Goal: Information Seeking & Learning: Learn about a topic

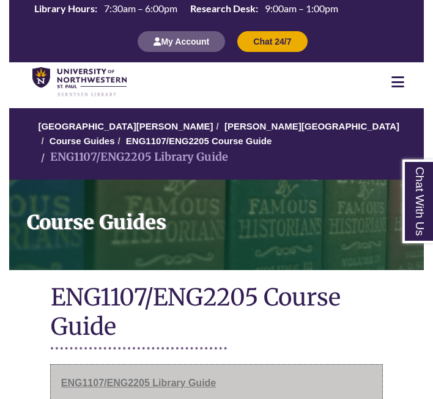
scroll to position [1, 0]
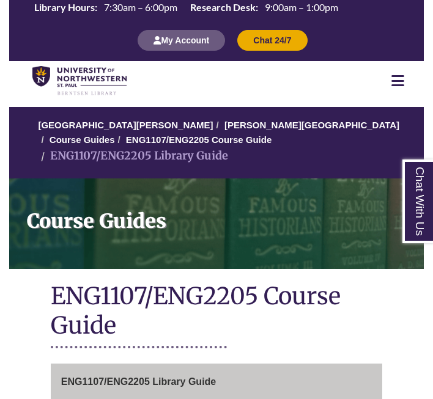
click at [249, 115] on ol "University of Northwestern - St. Paul Berntsen Library Course Guides ENG1107/EN…" at bounding box center [216, 143] width 414 height 72
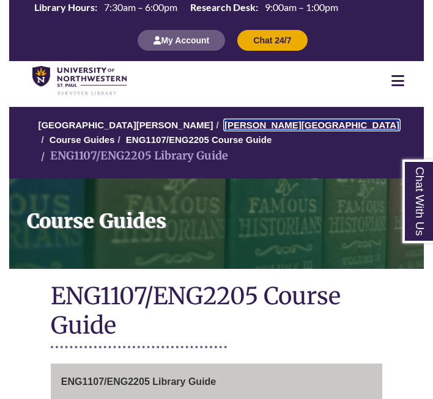
click at [248, 120] on link "[PERSON_NAME][GEOGRAPHIC_DATA]" at bounding box center [311, 125] width 175 height 10
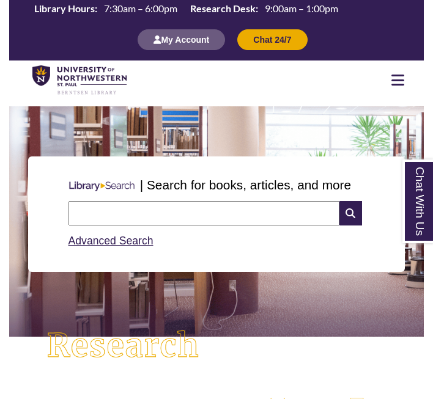
click at [153, 215] on input "text" at bounding box center [203, 213] width 271 height 24
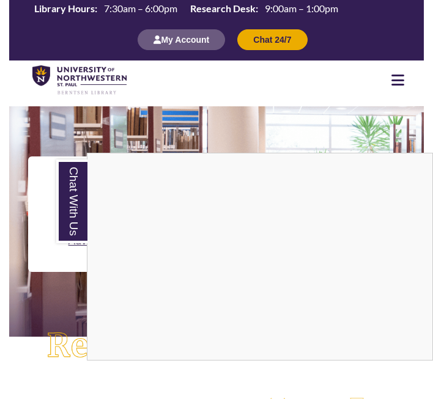
click at [43, 219] on div "Chat With Us" at bounding box center [216, 199] width 433 height 399
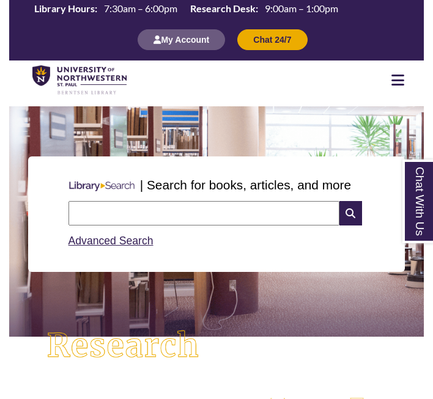
click at [147, 201] on div "Search Advanced Search" at bounding box center [217, 225] width 306 height 58
click at [132, 218] on input "text" at bounding box center [203, 213] width 271 height 24
type input "**********"
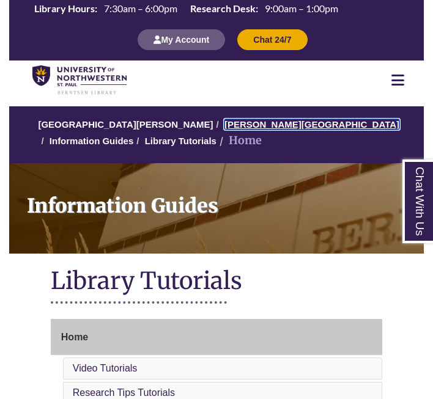
click at [234, 127] on link "[PERSON_NAME][GEOGRAPHIC_DATA]" at bounding box center [311, 124] width 175 height 10
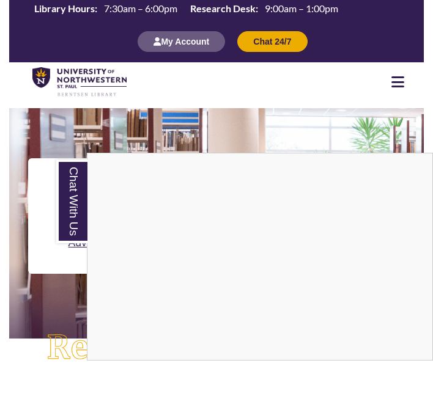
click at [105, 146] on div "Chat With Us" at bounding box center [216, 199] width 433 height 399
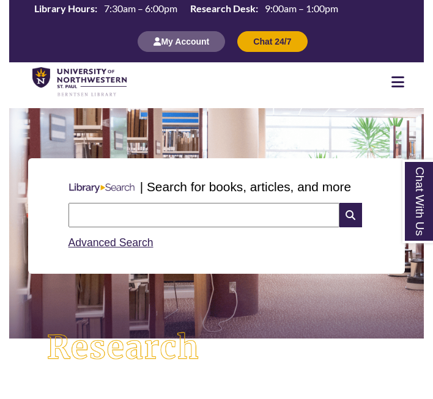
click at [135, 215] on input "text" at bounding box center [203, 215] width 271 height 24
type input "**********"
click at [349, 211] on icon at bounding box center [350, 215] width 23 height 24
